Goal: Information Seeking & Learning: Learn about a topic

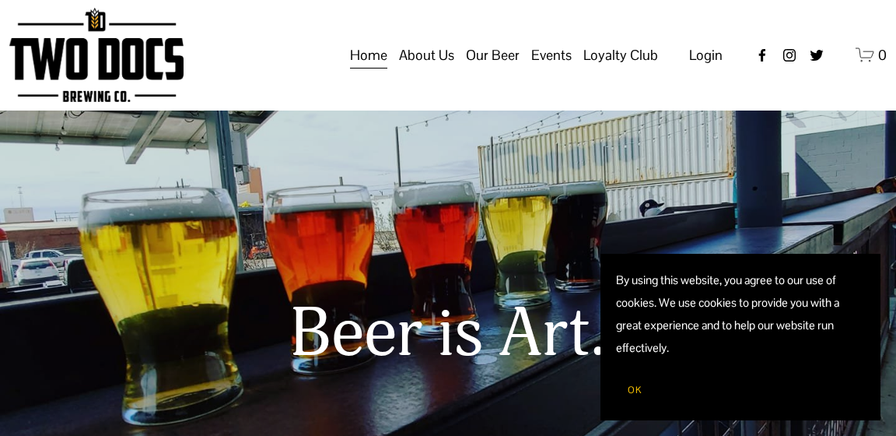
click at [496, 68] on span "Our Beer" at bounding box center [493, 55] width 54 height 26
click at [0, 0] on span "Taproom Menu" at bounding box center [0, 0] width 0 height 0
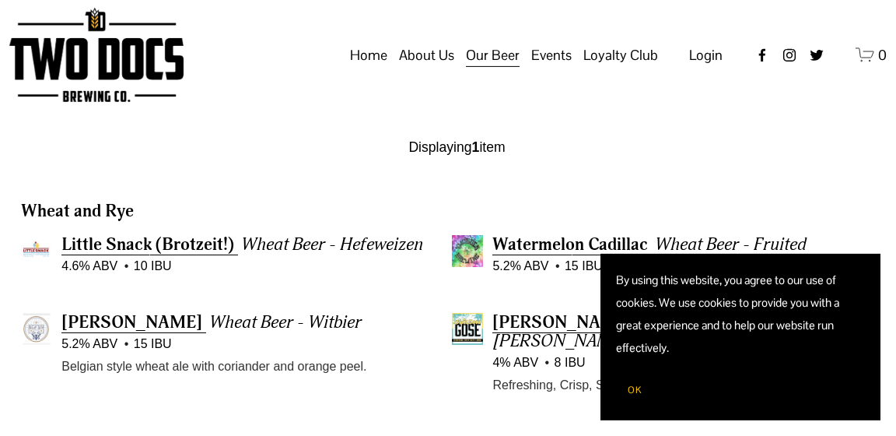
scroll to position [1237, 0]
click at [637, 382] on button "OK" at bounding box center [634, 390] width 37 height 30
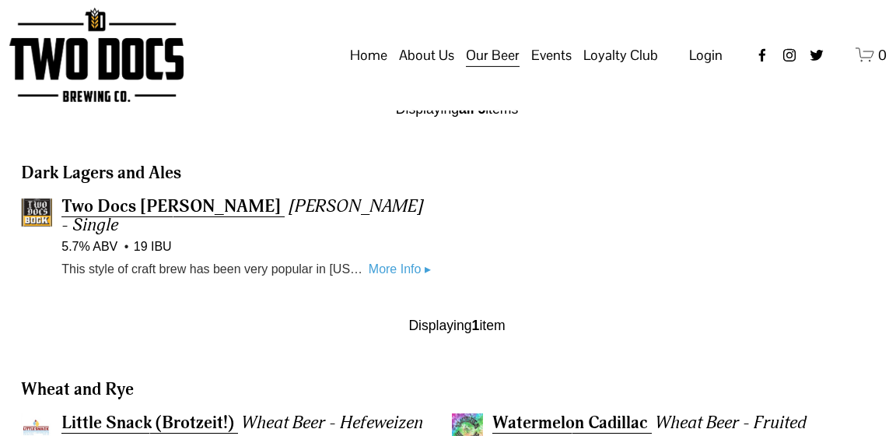
scroll to position [989, 0]
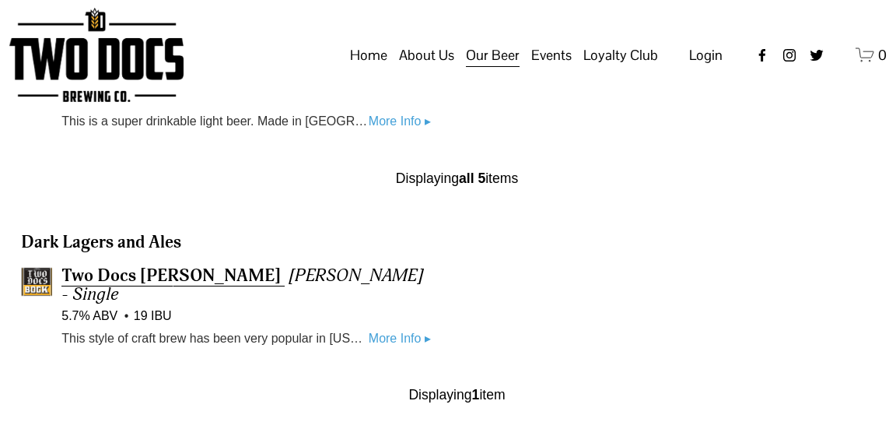
click at [370, 328] on link "More Info ▸" at bounding box center [400, 338] width 62 height 20
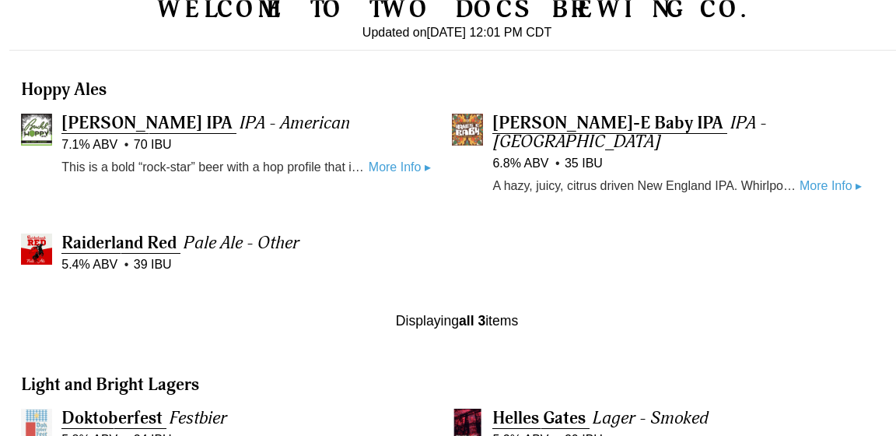
scroll to position [412, 0]
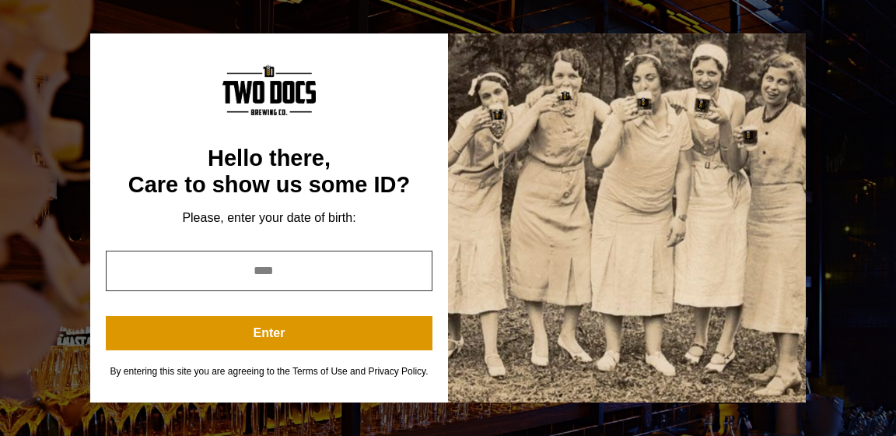
click at [316, 271] on input "year" at bounding box center [269, 270] width 327 height 40
drag, startPoint x: 305, startPoint y: 268, endPoint x: 156, endPoint y: 270, distance: 148.6
click at [156, 270] on input "year" at bounding box center [269, 270] width 327 height 40
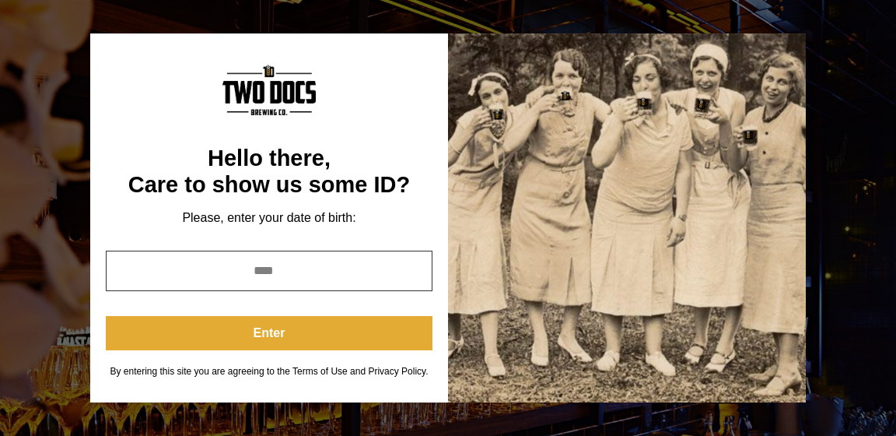
type input "****"
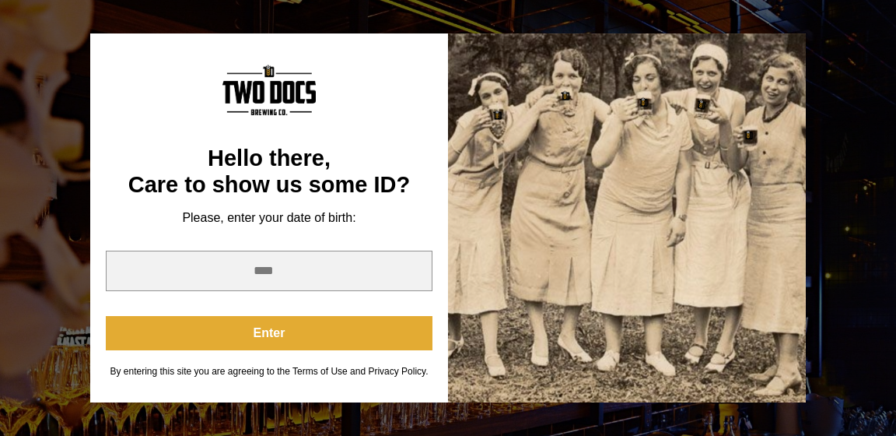
click at [324, 338] on button "Enter" at bounding box center [269, 333] width 327 height 34
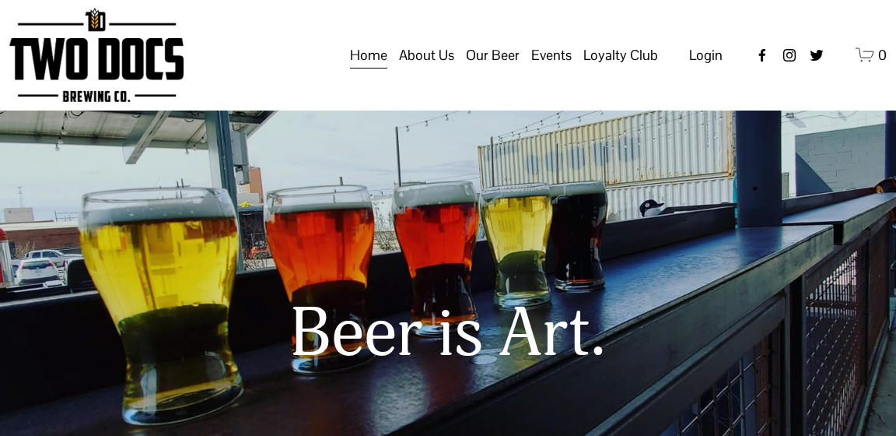
click at [0, 0] on span "Our Mission" at bounding box center [0, 0] width 0 height 0
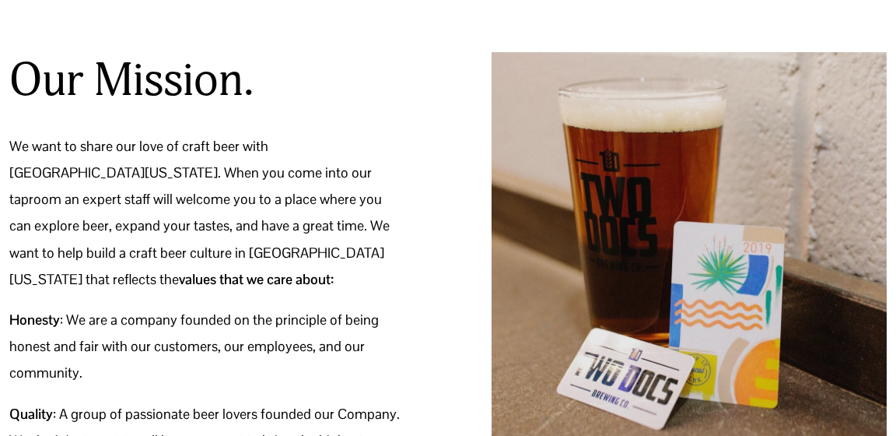
scroll to position [165, 0]
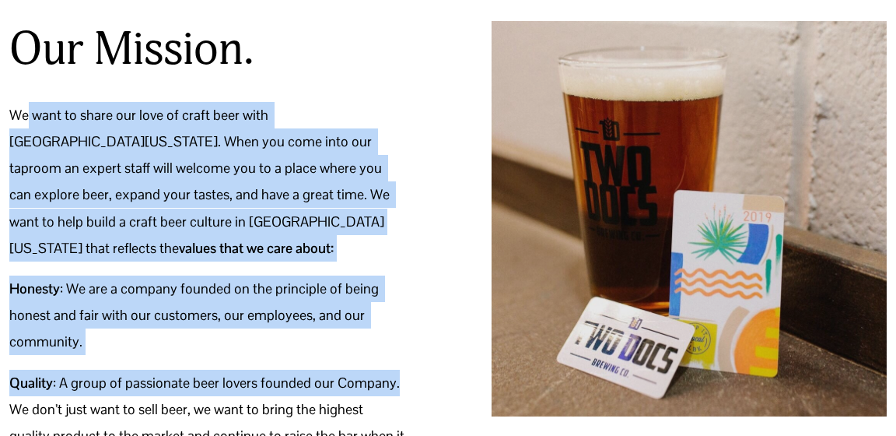
drag, startPoint x: 120, startPoint y: 165, endPoint x: 393, endPoint y: 349, distance: 329.4
click at [393, 349] on div "We want to share our love of craft beer with West Texas. When you come into our…" at bounding box center [206, 369] width 395 height 535
click at [394, 369] on p "Quality : A group of passionate beer lovers founded our Company. We don’t just …" at bounding box center [206, 435] width 395 height 133
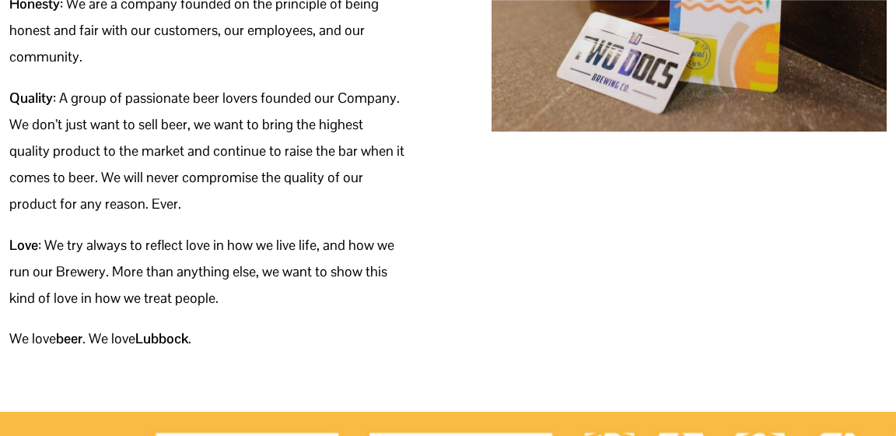
scroll to position [412, 0]
